Goal: Task Accomplishment & Management: Complete application form

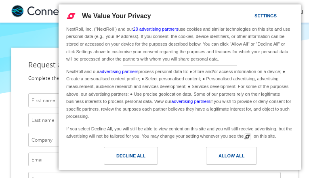
type input "nefXCNngOstsFHRI"
type input "qCoNBoQCQZtN"
type input "jQQnRyNbEi"
type input "[EMAIL_ADDRESS][DOMAIN_NAME]"
type input "2452224449"
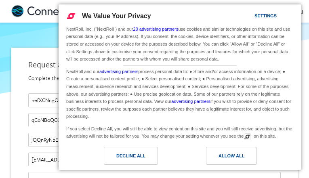
type input "[EMAIL_ADDRESS][DOMAIN_NAME]"
type input "trzpLKgIvxjgusEx"
